Goal: Use online tool/utility: Utilize a website feature to perform a specific function

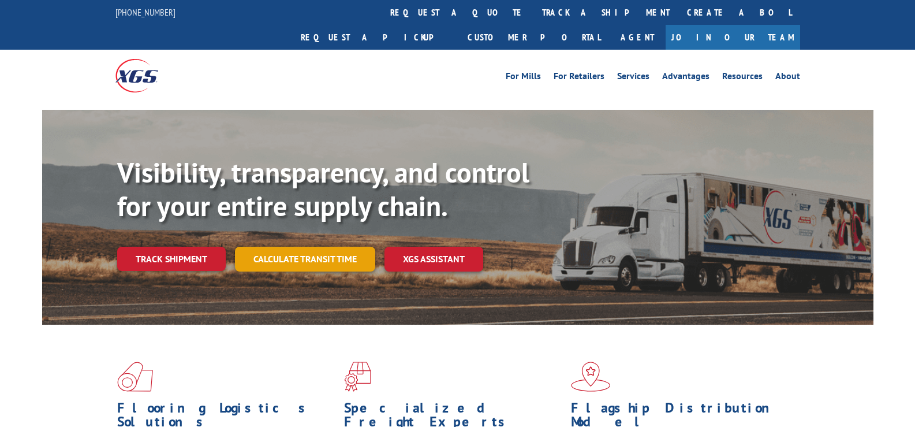
click at [314, 247] on link "Calculate transit time" at bounding box center [305, 259] width 140 height 25
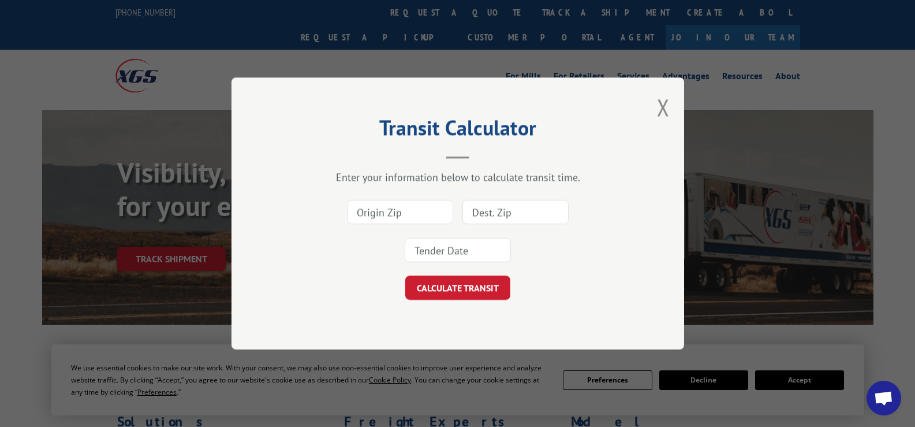
click at [419, 203] on input at bounding box center [400, 212] width 106 height 24
type input "30720"
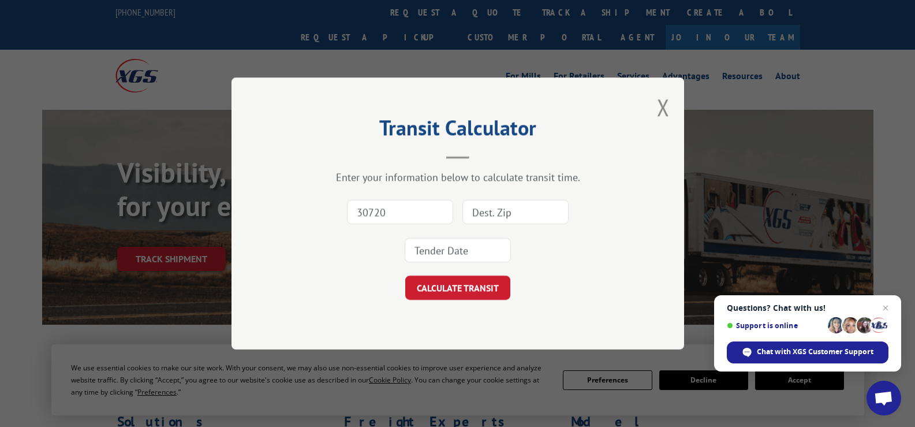
click at [498, 215] on input at bounding box center [516, 212] width 106 height 24
type input "11377"
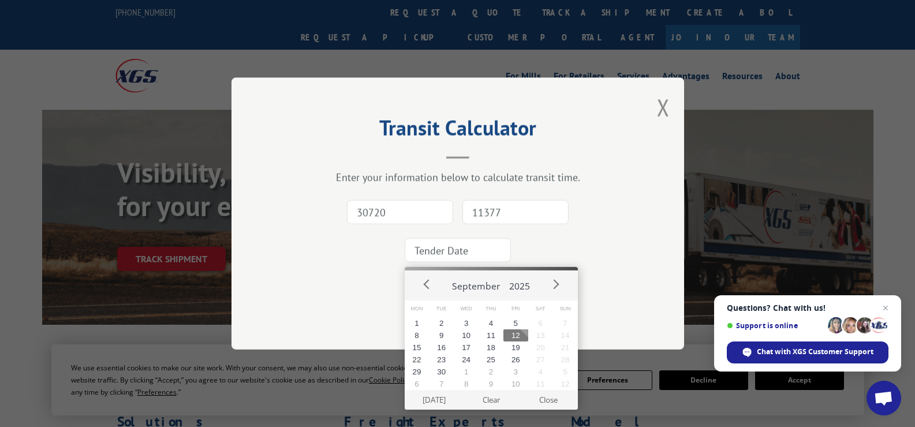
click at [495, 247] on input at bounding box center [458, 250] width 106 height 24
click at [527, 335] on button "12" at bounding box center [516, 335] width 25 height 12
type input "[DATE]"
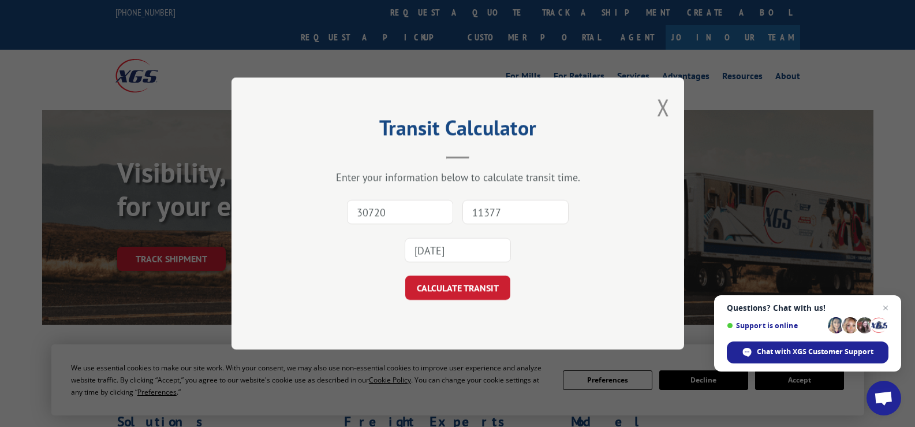
drag, startPoint x: 455, startPoint y: 291, endPoint x: 496, endPoint y: 368, distance: 87.3
click at [455, 292] on button "CALCULATE TRANSIT" at bounding box center [457, 287] width 105 height 24
